Goal: Navigation & Orientation: Find specific page/section

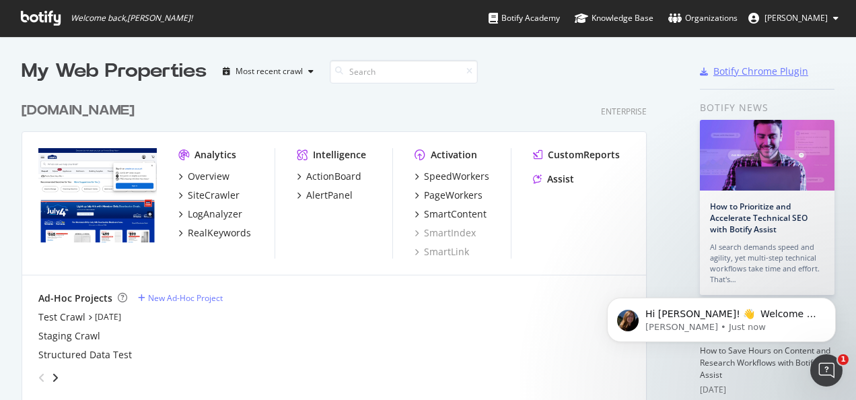
click at [722, 73] on div "Botify Chrome Plugin" at bounding box center [761, 71] width 95 height 13
drag, startPoint x: 682, startPoint y: 1, endPoint x: 780, endPoint y: 44, distance: 106.4
click at [780, 44] on div "My Web Properties Most recent crawl [DOMAIN_NAME] Enterprise Analytics Overview…" at bounding box center [428, 353] width 856 height 634
